Goal: Task Accomplishment & Management: Manage account settings

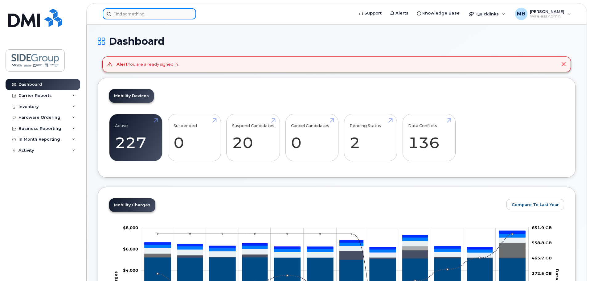
click at [147, 12] on input at bounding box center [149, 13] width 93 height 11
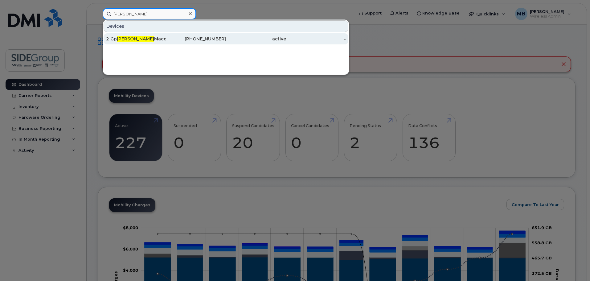
type input "andy"
click at [134, 39] on div "2 Gp Andy Macdaid" at bounding box center [136, 39] width 60 height 6
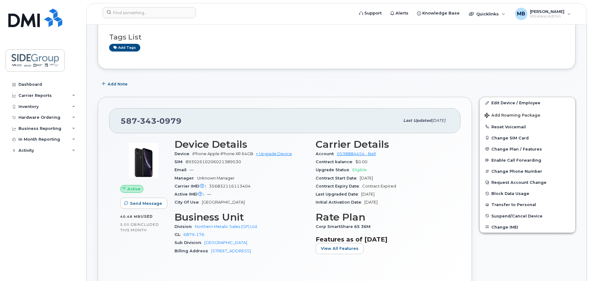
scroll to position [62, 0]
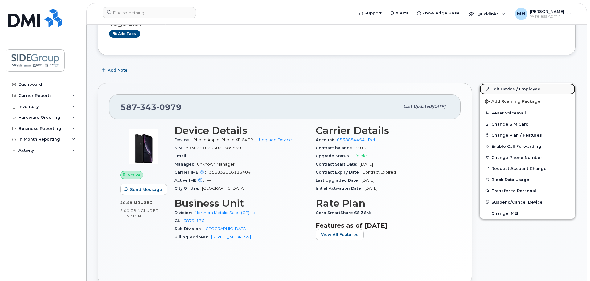
click at [510, 89] on link "Edit Device / Employee" at bounding box center [527, 88] width 96 height 11
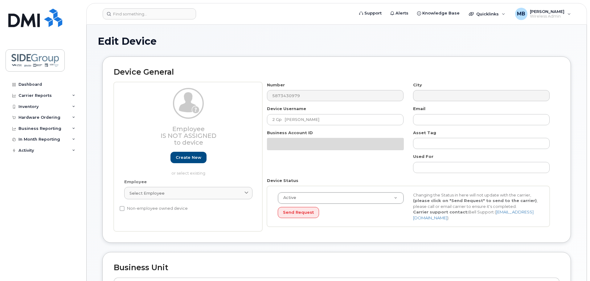
select select "1407598"
select select "14671826"
select select "1407601"
select select "1407612"
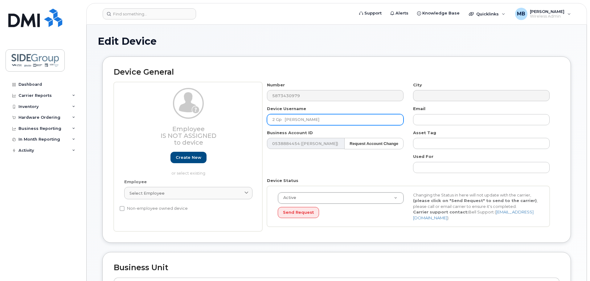
drag, startPoint x: 327, startPoint y: 120, endPoint x: 230, endPoint y: 116, distance: 96.2
click at [230, 116] on div "Employee Is not assigned to device Create new or select existing Employee Selec…" at bounding box center [336, 156] width 445 height 149
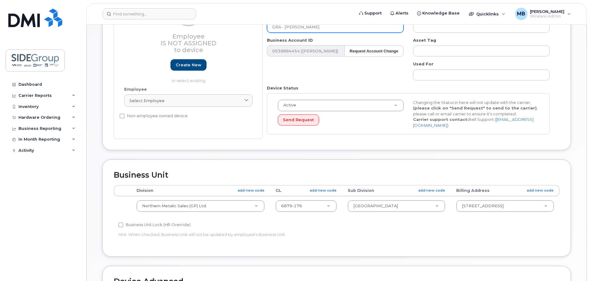
scroll to position [123, 0]
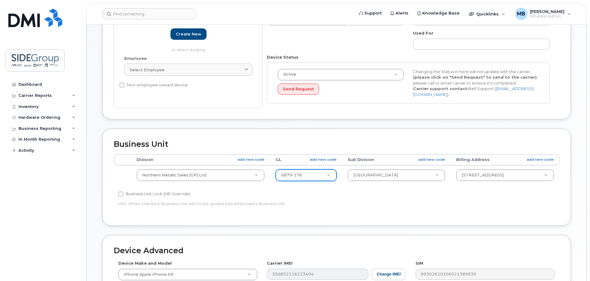
type input "GRA - [PERSON_NAME]"
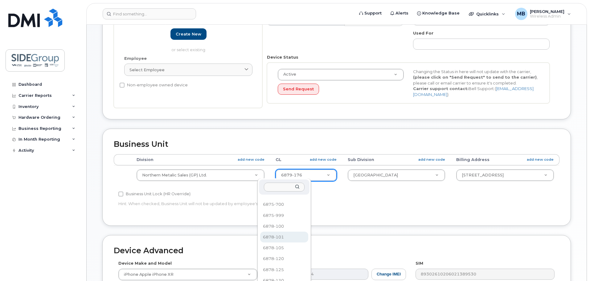
select select "17653944"
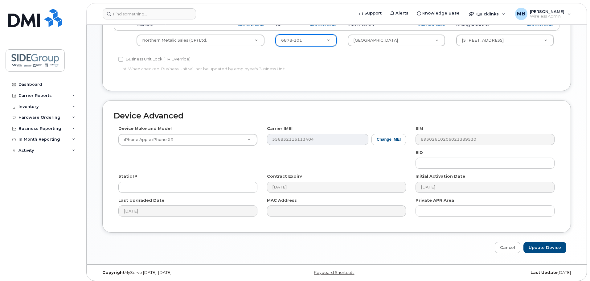
scroll to position [258, 0]
click at [540, 244] on input "Update Device" at bounding box center [544, 246] width 43 height 11
type input "Saving..."
